Goal: Task Accomplishment & Management: Use online tool/utility

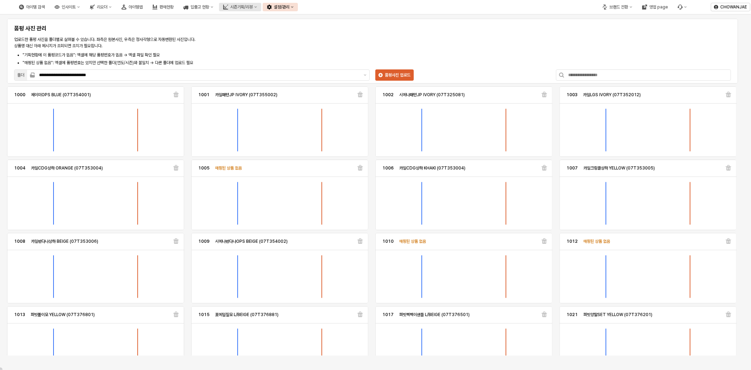
click at [253, 7] on div "시즌기획/리뷰" at bounding box center [241, 7] width 23 height 5
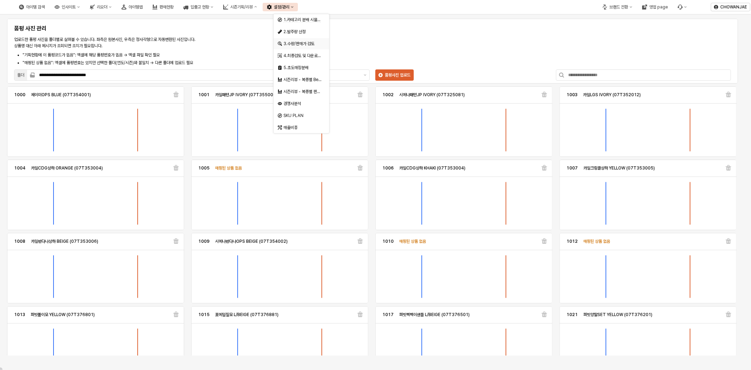
click at [308, 43] on div "3.수량/판매가 검토" at bounding box center [302, 44] width 37 height 6
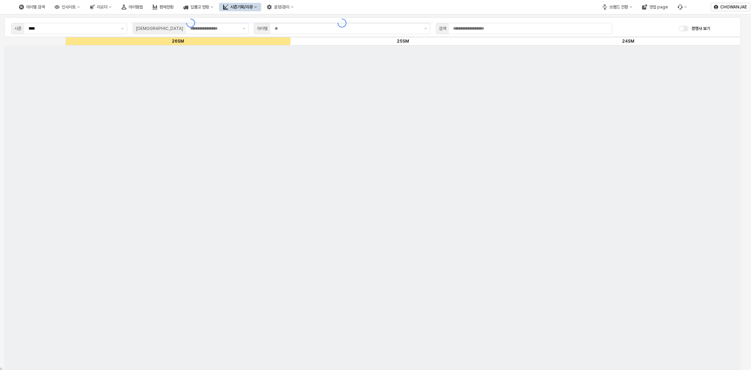
type input "***"
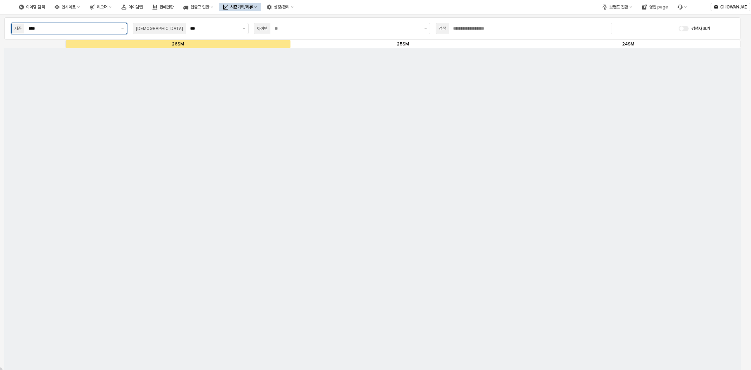
click at [104, 25] on input "****" at bounding box center [73, 28] width 88 height 7
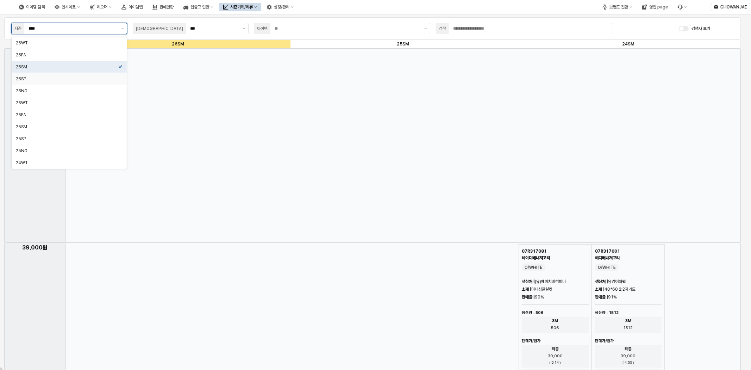
click at [82, 76] on div "26SP" at bounding box center [67, 79] width 103 height 6
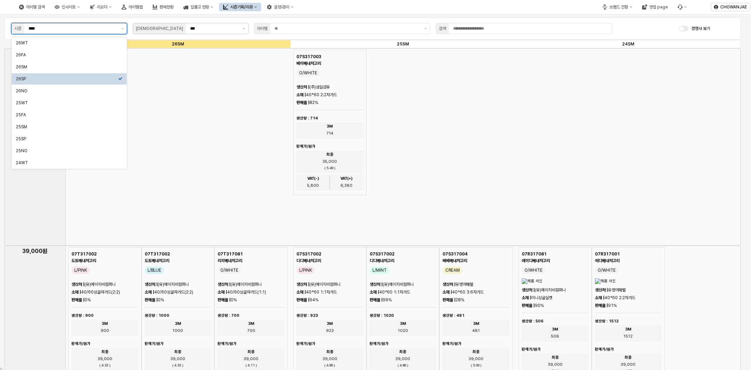
type input "****"
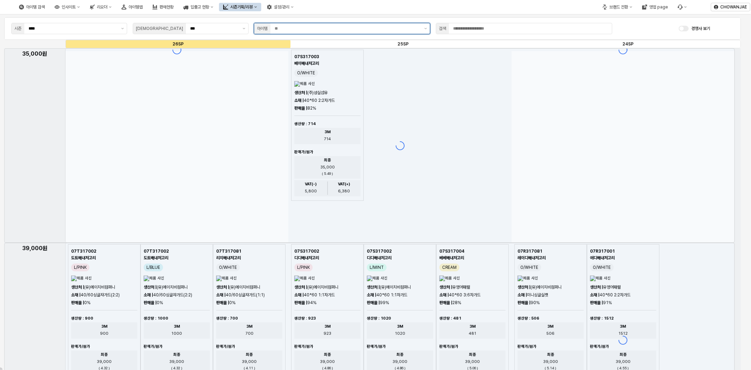
click at [333, 27] on input "App Frame" at bounding box center [347, 28] width 145 height 7
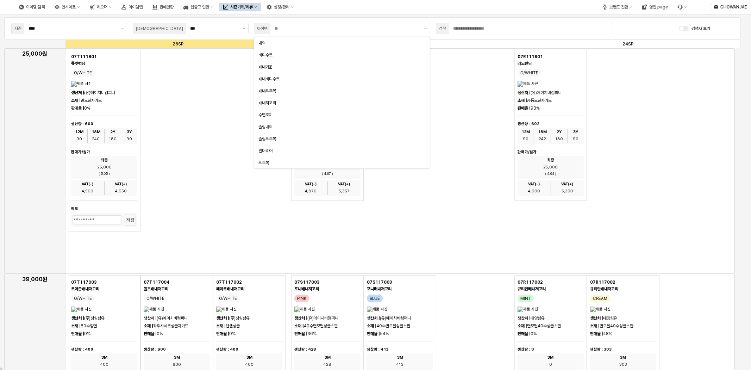
click at [451, 105] on div "07S111901 알비노런닝 O/WHITE 생산처 | (유)에이치비컴퍼니 소재 | 뱀모달자가드 판매율 | 74% 생산량 : 654 12M 97…" at bounding box center [400, 125] width 218 height 151
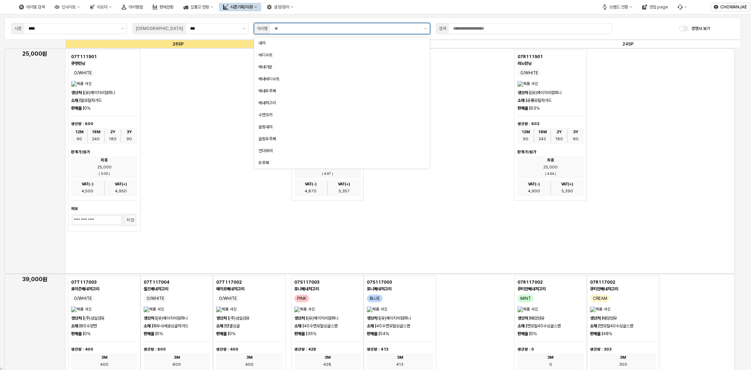
click at [384, 30] on input "App Frame" at bounding box center [347, 28] width 145 height 7
click at [356, 47] on div "내의" at bounding box center [342, 42] width 176 height 11
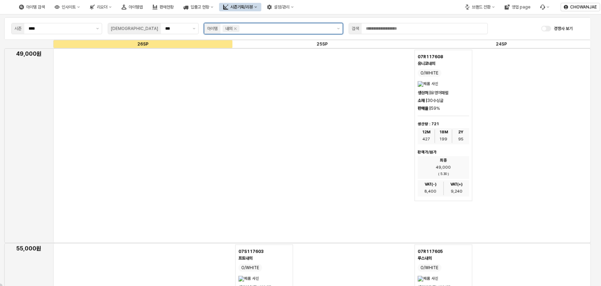
click at [315, 29] on input "App Frame" at bounding box center [286, 28] width 91 height 7
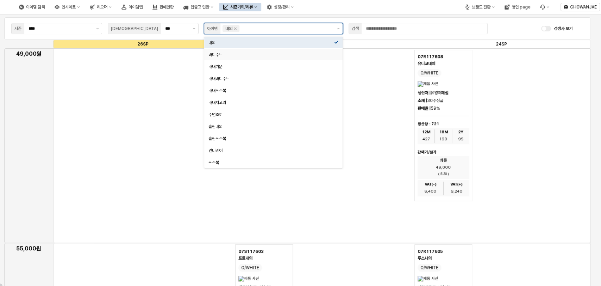
click at [258, 52] on div "바디수트" at bounding box center [272, 55] width 126 height 6
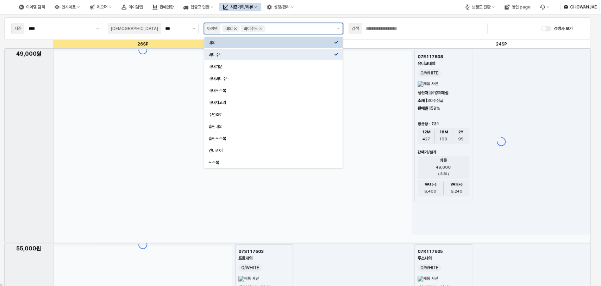
click at [233, 27] on icon "Remove 내의" at bounding box center [235, 29] width 6 height 6
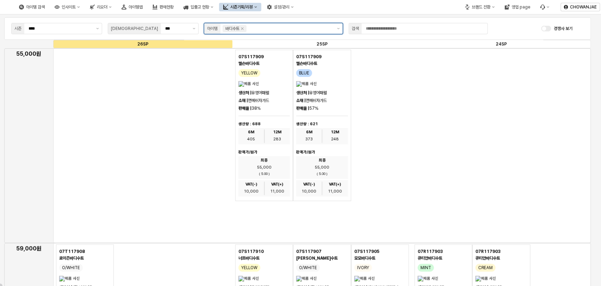
click at [287, 29] on input "App Frame" at bounding box center [290, 28] width 84 height 7
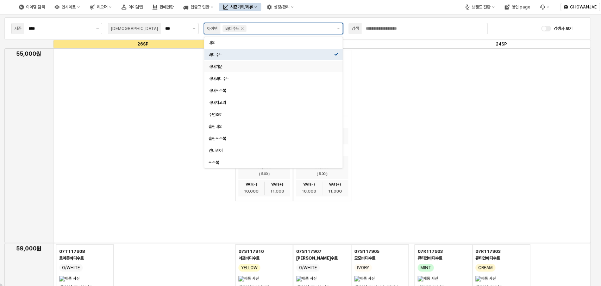
click at [264, 66] on div "배내가운" at bounding box center [272, 67] width 126 height 6
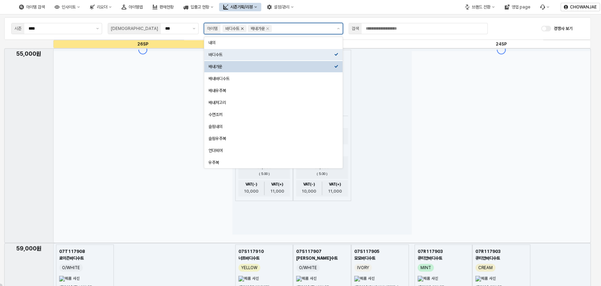
click at [245, 28] on icon "Remove 바디수트" at bounding box center [243, 29] width 6 height 6
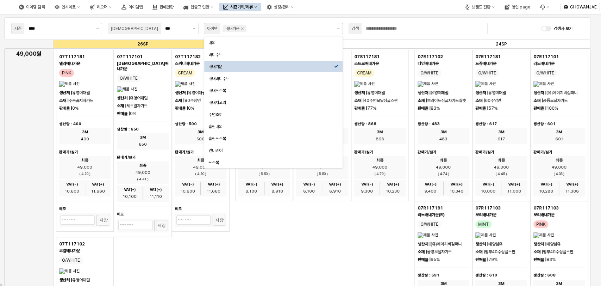
click at [278, 242] on div "App Frame" at bounding box center [322, 262] width 538 height 428
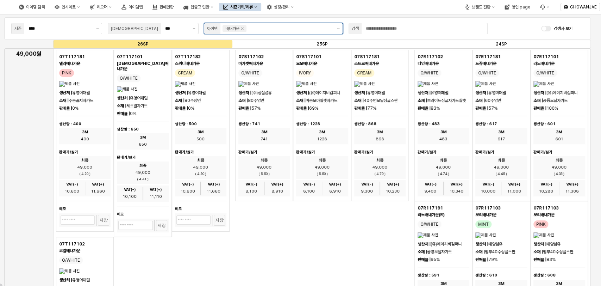
click at [292, 24] on div "App Frame" at bounding box center [290, 28] width 86 height 8
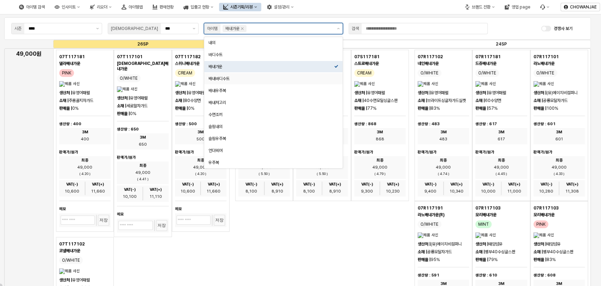
click at [253, 82] on div "배내바디수트" at bounding box center [272, 78] width 126 height 7
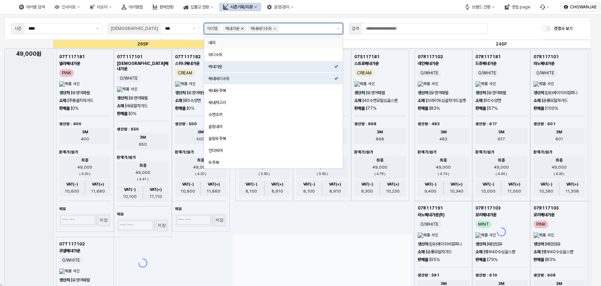
click at [245, 29] on icon "Remove 배내가운" at bounding box center [243, 29] width 6 height 6
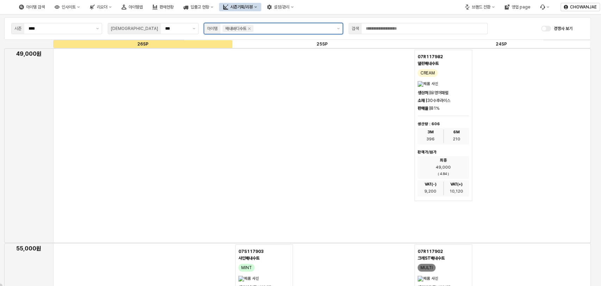
click at [285, 29] on input "App Frame" at bounding box center [293, 28] width 77 height 7
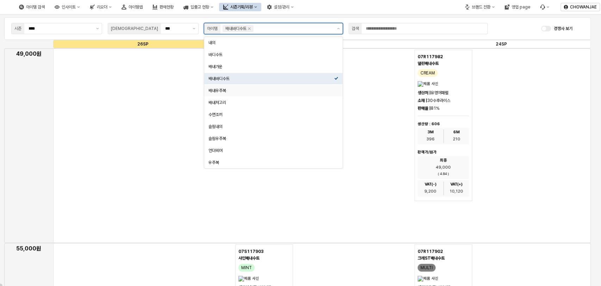
click at [228, 89] on div "배내우주복" at bounding box center [272, 91] width 126 height 6
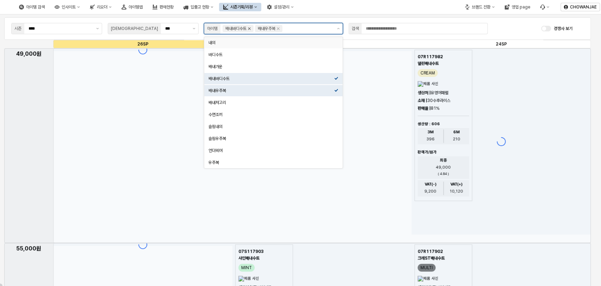
click at [251, 29] on icon "Remove 배내바디수트" at bounding box center [249, 28] width 2 height 2
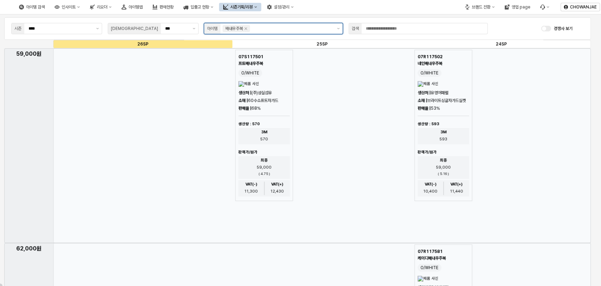
click at [268, 27] on input "App Frame" at bounding box center [292, 28] width 81 height 7
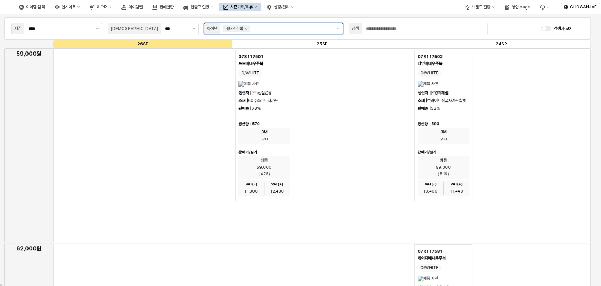
click at [273, 27] on input "App Frame" at bounding box center [292, 28] width 81 height 7
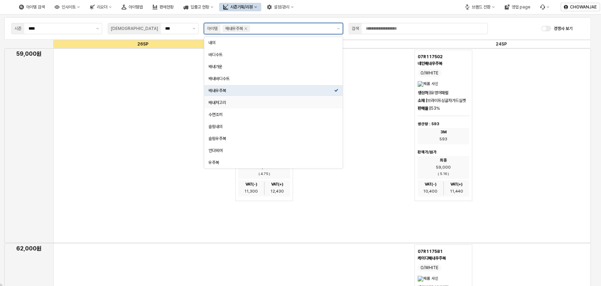
click at [234, 102] on div "배내저고리" at bounding box center [272, 103] width 126 height 6
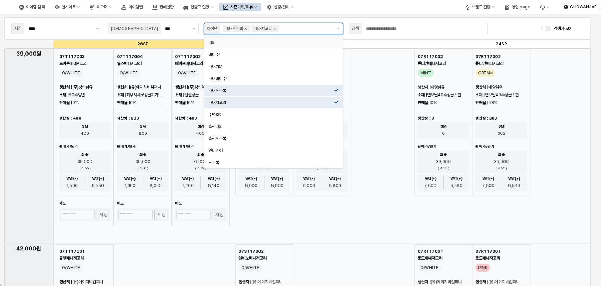
click at [248, 29] on icon "Remove 배내우주복" at bounding box center [246, 29] width 6 height 6
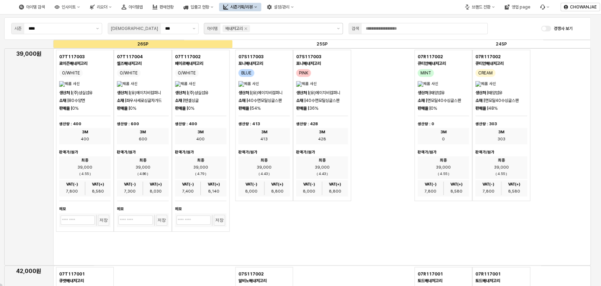
click at [379, 131] on div "07S117003 포니배내저고리 BLUE 생산처 | (유)에이치비컴퍼니 소재 | 40수면모달싱글스판 판매율 | 54% 생산량 : 413 3M …" at bounding box center [322, 125] width 174 height 151
click at [378, 104] on div "07S117003 포니배내저고리 BLUE 생산처 | (유)에이치비컴퍼니 소재 | 40수면모달싱글스판 판매율 | 54% 생산량 : 413 3M …" at bounding box center [322, 125] width 174 height 151
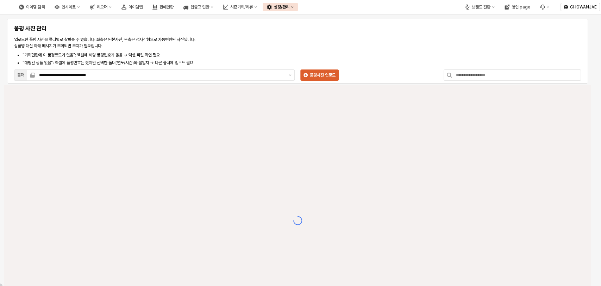
click at [326, 51] on div "업로드한 품평 사진을 폴더별로 살펴볼 수 있습니다. 좌측은 원본사진, 우측은 정사각형으로 자동변환된 사진입니다. 상품명 대신 아래 메시지가 조…" at bounding box center [178, 51] width 329 height 30
click at [298, 10] on button "설정/관리" at bounding box center [280, 7] width 35 height 8
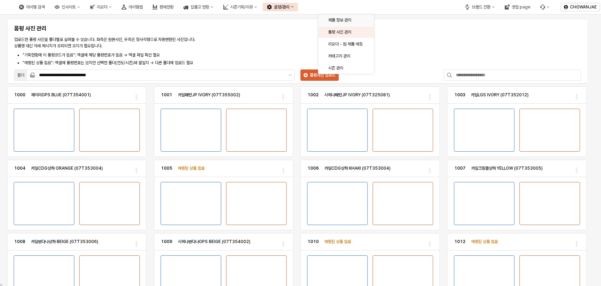
click at [342, 21] on div "제품 정보 관리" at bounding box center [346, 20] width 37 height 6
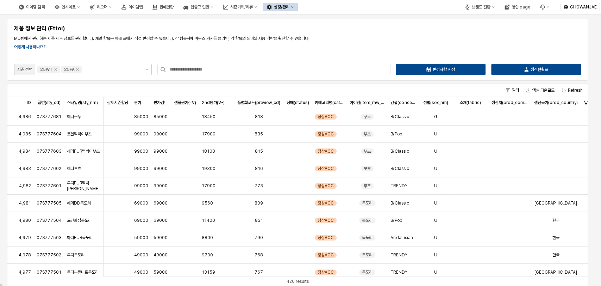
click at [76, 68] on icon "Remove 25FA" at bounding box center [77, 69] width 2 height 2
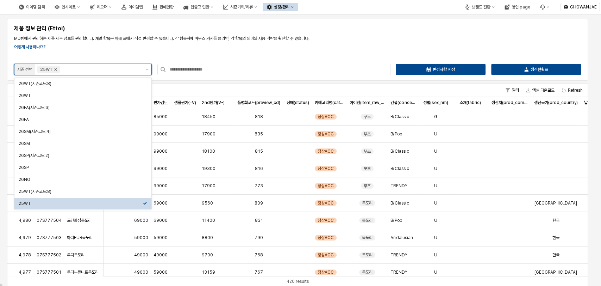
click at [57, 70] on icon "Remove 25WT" at bounding box center [56, 70] width 6 height 6
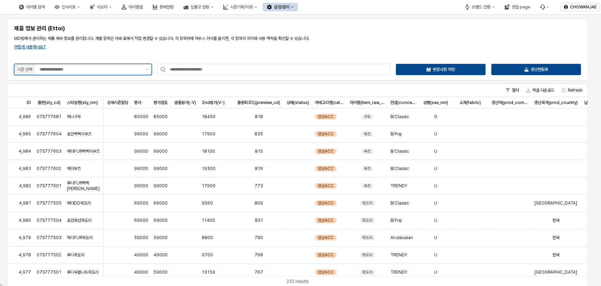
drag, startPoint x: 101, startPoint y: 73, endPoint x: 100, endPoint y: 68, distance: 4.8
click at [101, 73] on div "App Frame" at bounding box center [89, 69] width 108 height 11
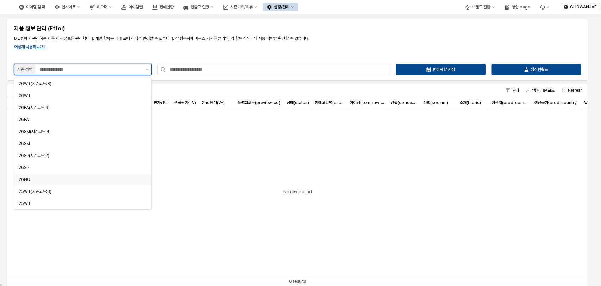
click at [85, 178] on div "26NO" at bounding box center [81, 179] width 124 height 6
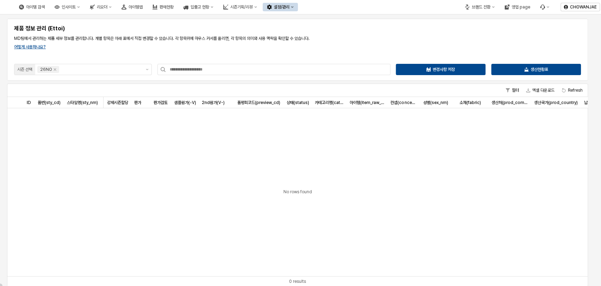
click at [513, 49] on div "제품 정보 관리 (Ettoi) MD팀에서 관리하는 제품 세부 정보를 관리합니다. 개별 항목은 아래 표에서 직접 변경할 수 있습니다. 각 항목위…" at bounding box center [297, 50] width 573 height 54
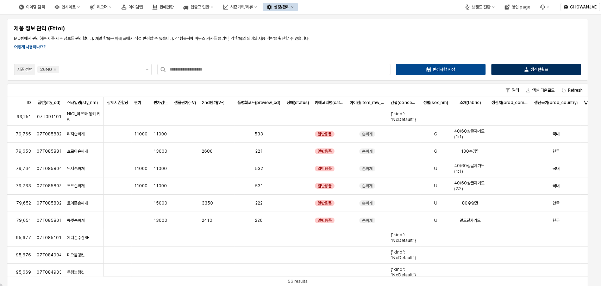
click at [526, 68] on icon "App Frame" at bounding box center [527, 68] width 2 height 2
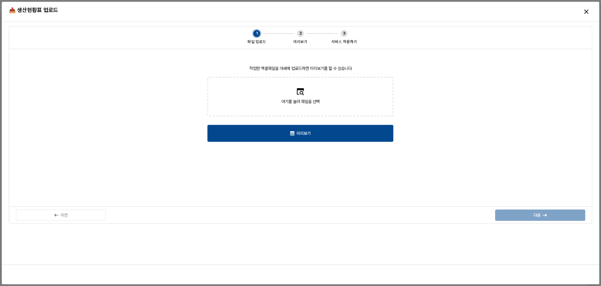
click at [298, 97] on label "여기를 눌러 파일을 선택" at bounding box center [300, 96] width 185 height 38
click at [300, 97] on input "여기를 눌러 파일을 선택" at bounding box center [300, 97] width 0 height 0
type input "**********"
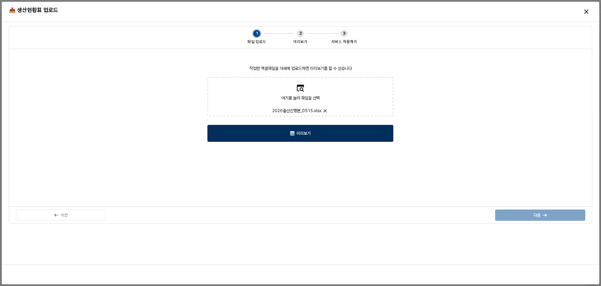
click at [337, 130] on div "미리보기" at bounding box center [301, 133] width 180 height 16
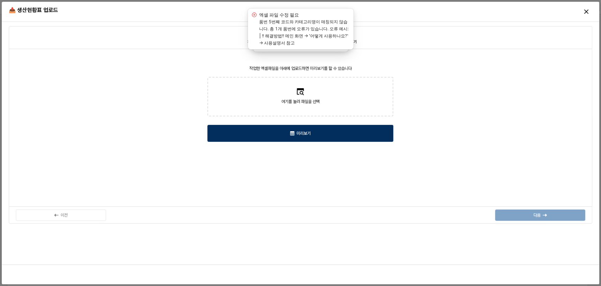
click at [341, 137] on div "미리보기" at bounding box center [301, 133] width 180 height 16
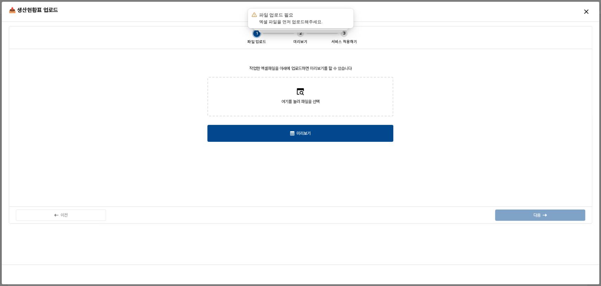
click at [312, 95] on label "여기를 눌러 파일을 선택" at bounding box center [300, 96] width 185 height 38
click at [301, 97] on input "여기를 눌러 파일을 선택" at bounding box center [300, 97] width 0 height 0
type input "**********"
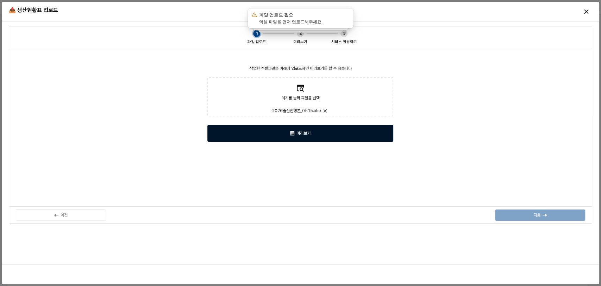
click at [261, 135] on div "미리보기" at bounding box center [301, 133] width 180 height 16
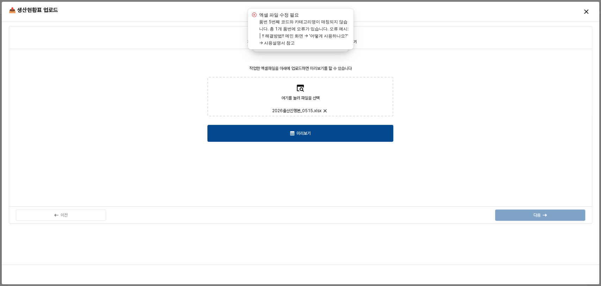
click at [395, 70] on p "작업한 엑셀파일을 아래에 업로드하면 미리보기를 할 수 있습니다" at bounding box center [301, 68] width 282 height 6
